Goal: Find specific page/section: Find specific page/section

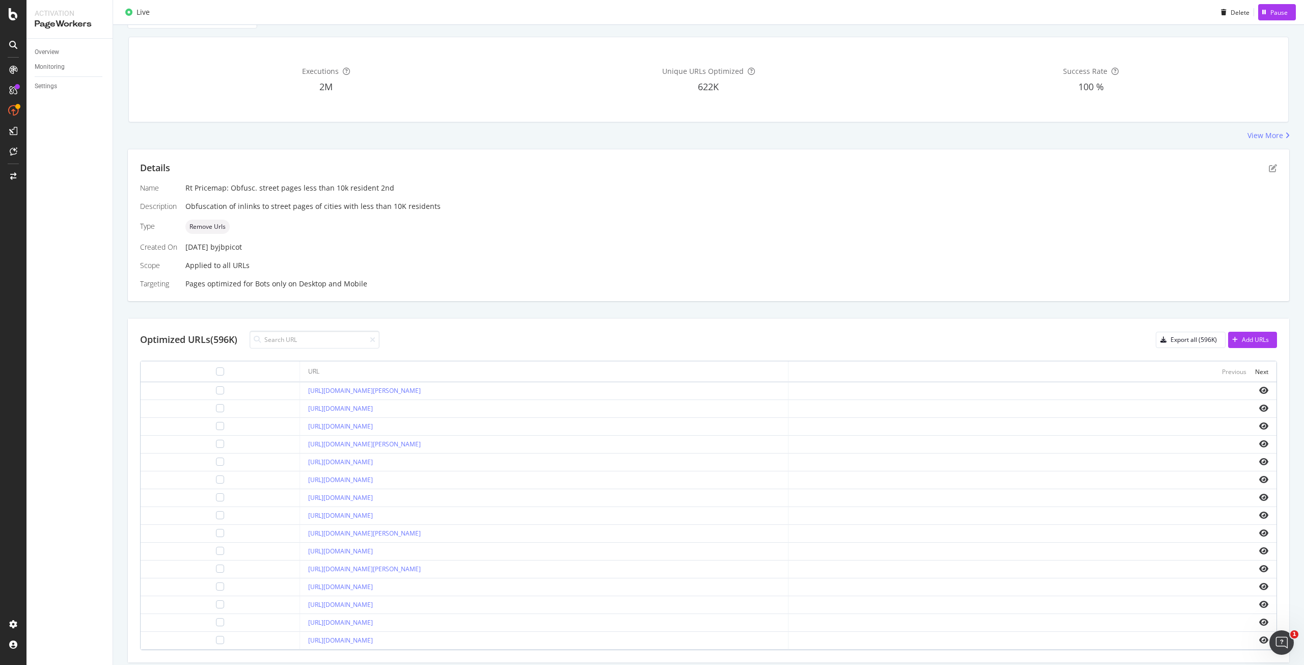
scroll to position [102, 0]
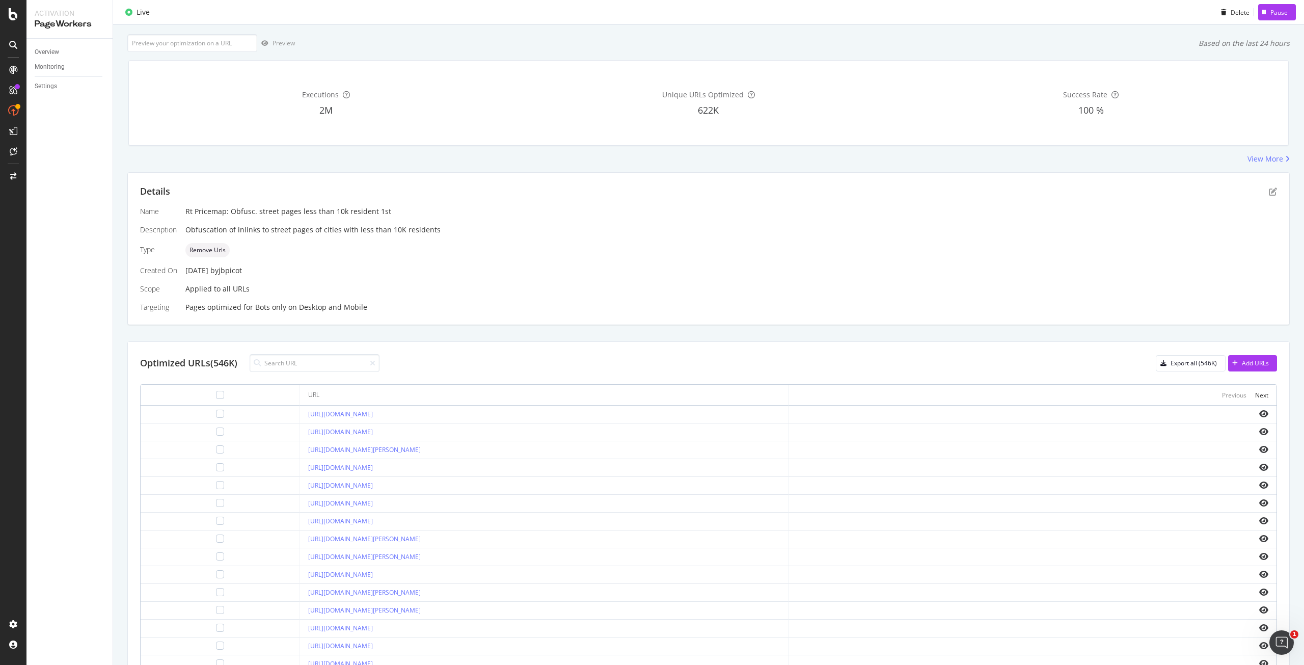
scroll to position [113, 0]
